Goal: Task Accomplishment & Management: Complete application form

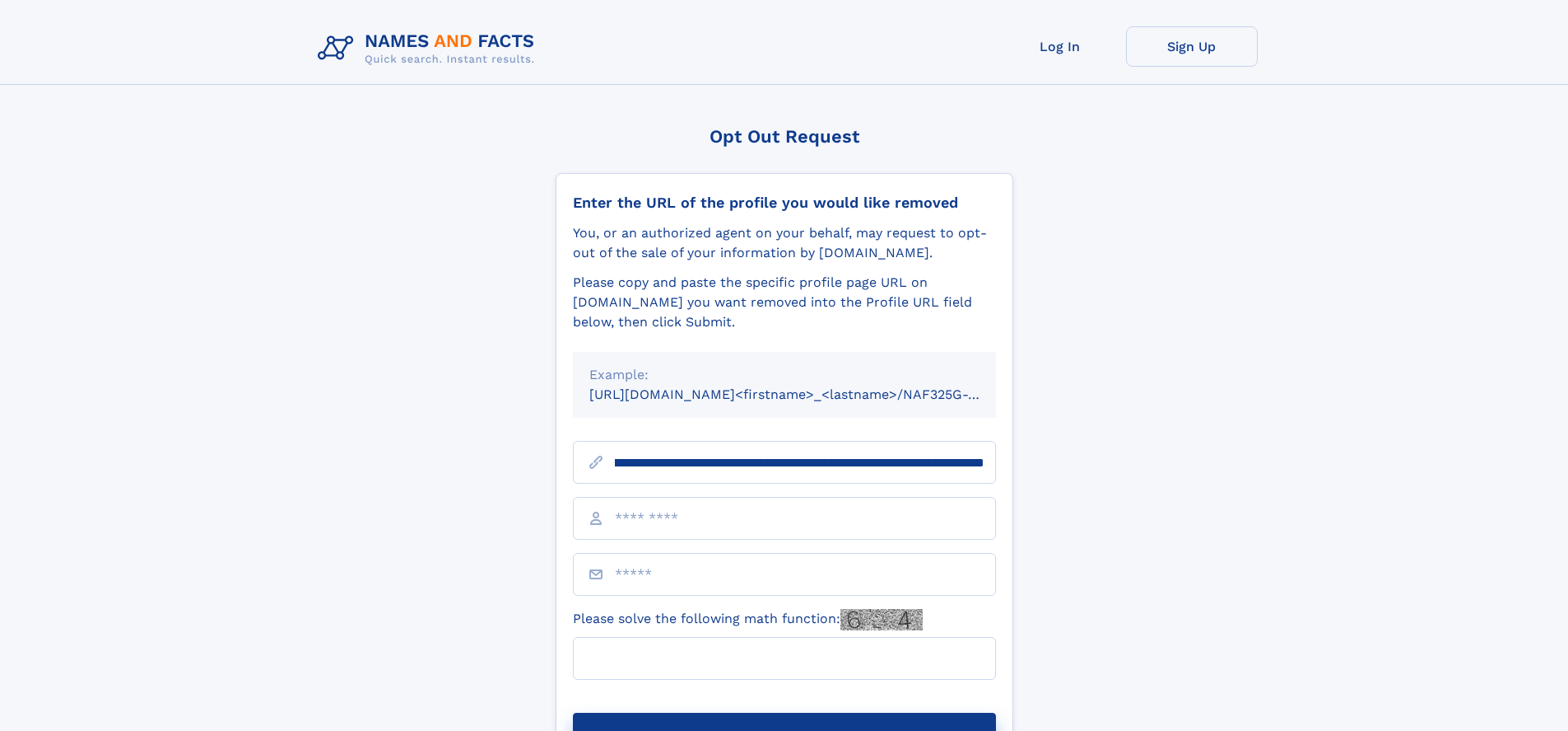
scroll to position [0, 174]
type input "**********"
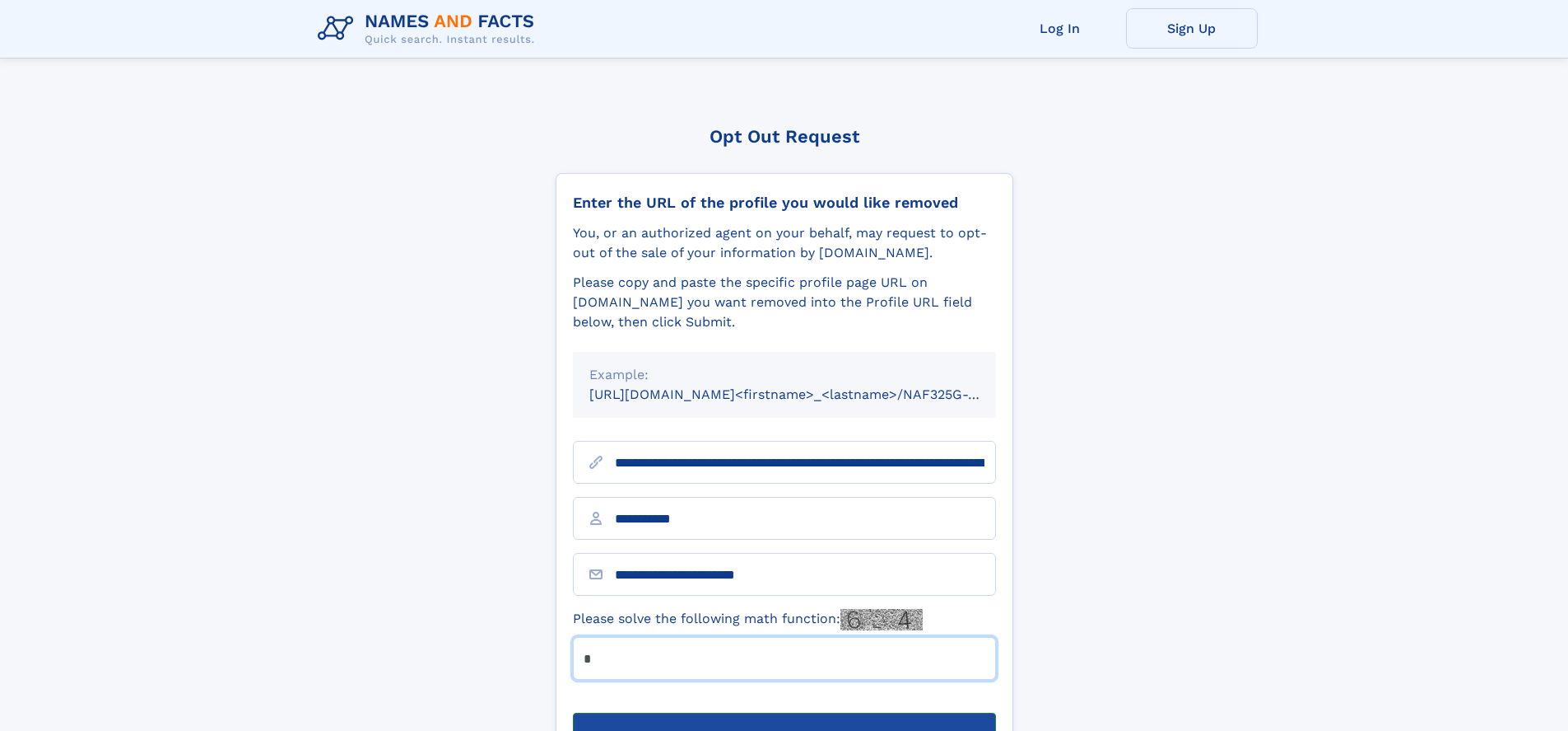
type input "*"
click at [784, 712] on button "Submit Opt Out Request" at bounding box center [784, 738] width 423 height 53
